Goal: Find contact information: Find contact information

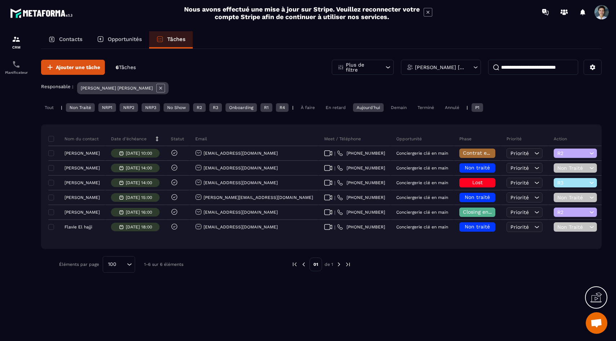
click at [52, 107] on div "Tout" at bounding box center [49, 107] width 16 height 9
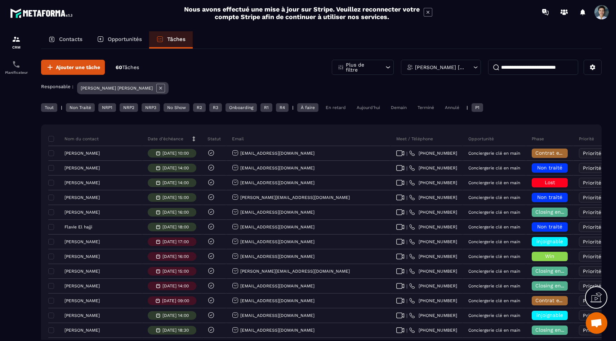
click at [515, 68] on input at bounding box center [533, 67] width 90 height 15
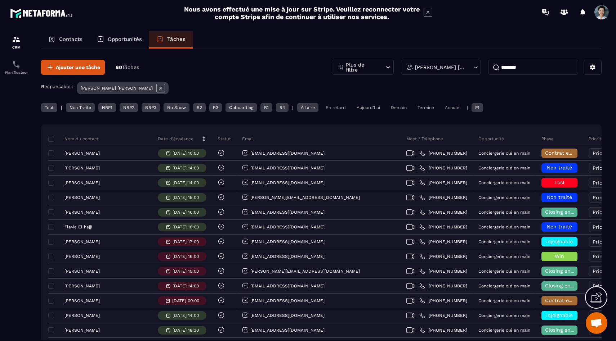
type input "********"
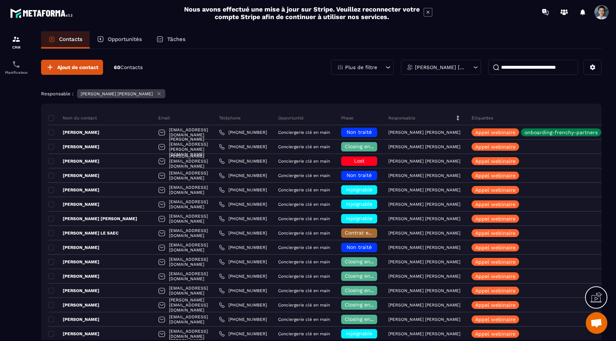
click at [467, 64] on div "[PERSON_NAME] [PERSON_NAME]" at bounding box center [441, 67] width 80 height 15
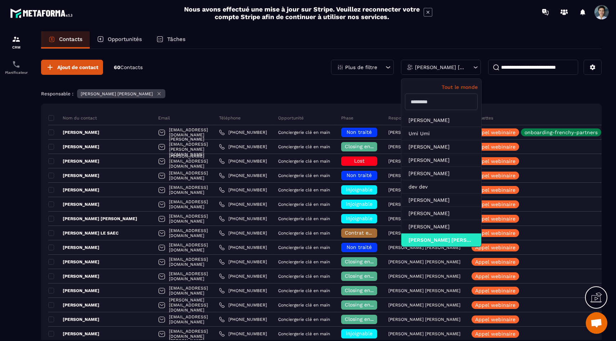
click at [468, 86] on p "Tout le monde" at bounding box center [441, 87] width 73 height 6
click at [515, 64] on input at bounding box center [533, 67] width 90 height 15
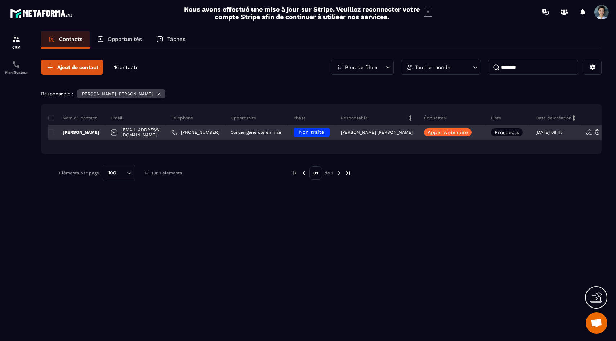
type input "********"
drag, startPoint x: 166, startPoint y: 132, endPoint x: 122, endPoint y: 133, distance: 44.3
click at [122, 133] on div "[EMAIL_ADDRESS][DOMAIN_NAME]" at bounding box center [135, 132] width 61 height 14
copy p "[EMAIL_ADDRESS][DOMAIN_NAME]"
click at [92, 133] on p "[PERSON_NAME]" at bounding box center [73, 133] width 51 height 6
